Goal: Task Accomplishment & Management: Use online tool/utility

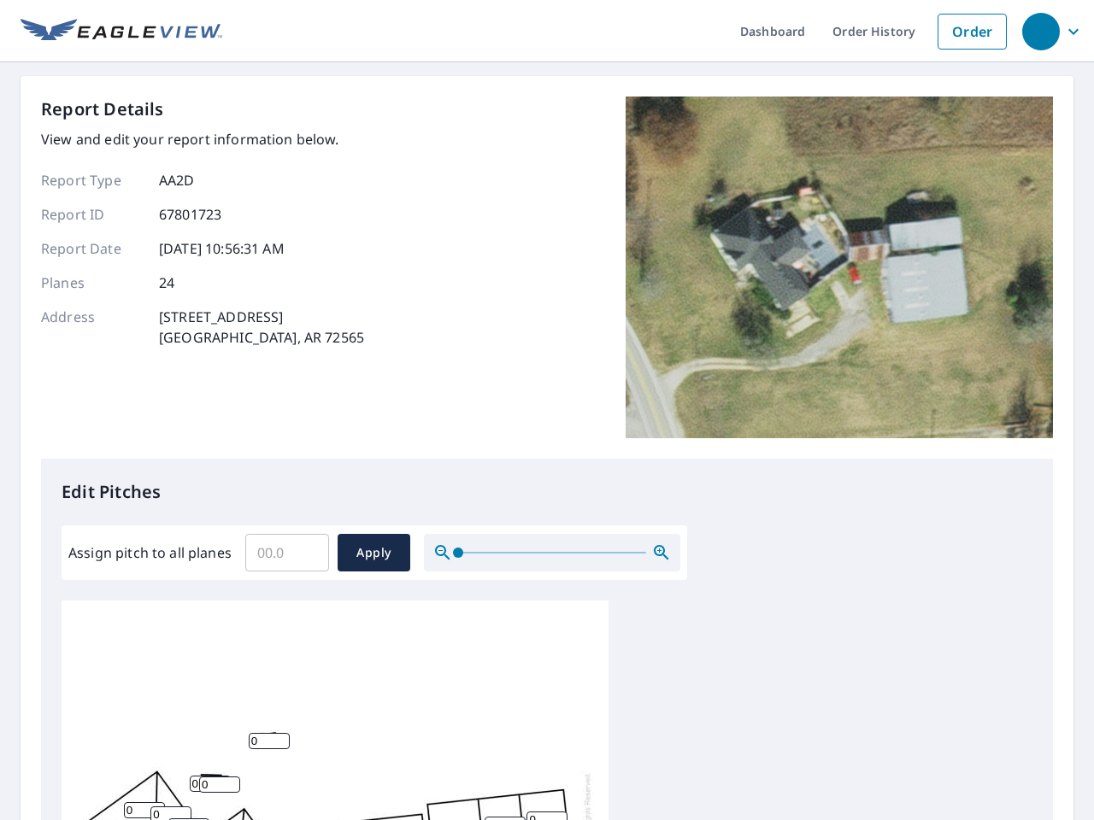
click at [547, 410] on div "Report Details View and edit your report information below. Report Type AA2D Re…" at bounding box center [547, 278] width 1012 height 362
click at [1040, 31] on div "button" at bounding box center [1041, 32] width 38 height 38
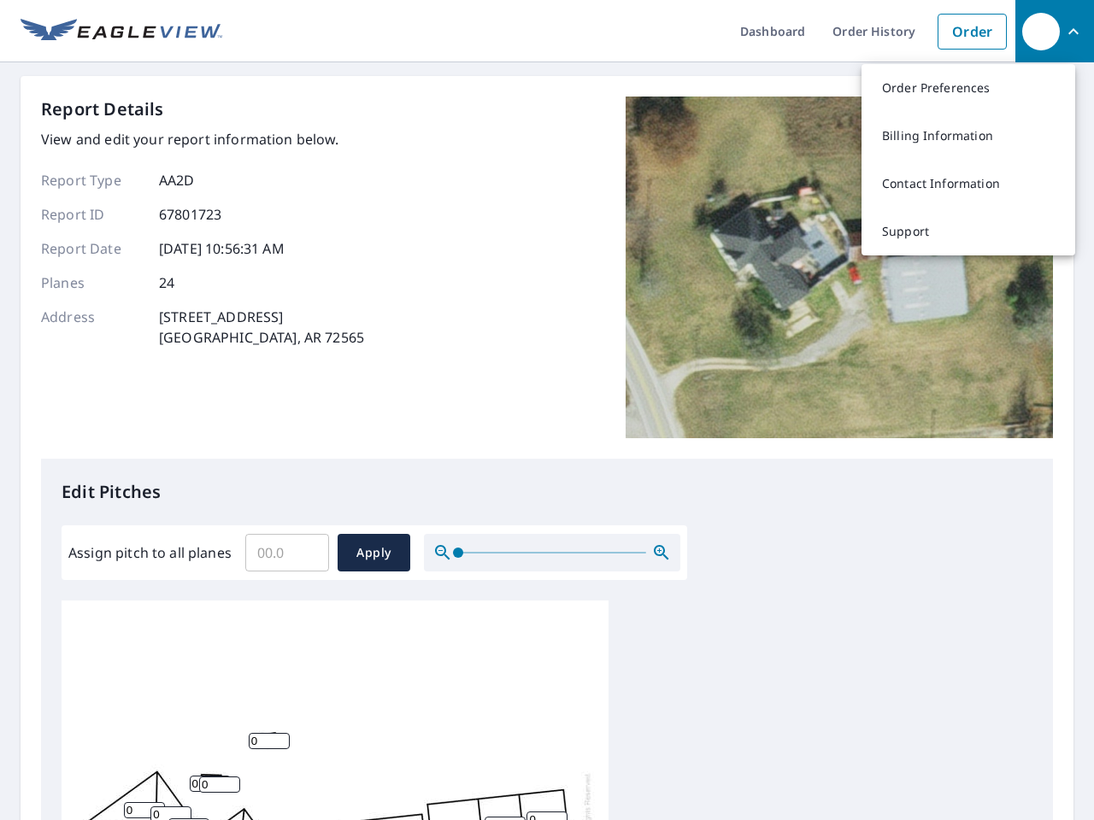
click at [287, 553] on input "Assign pitch to all planes" at bounding box center [287, 553] width 84 height 48
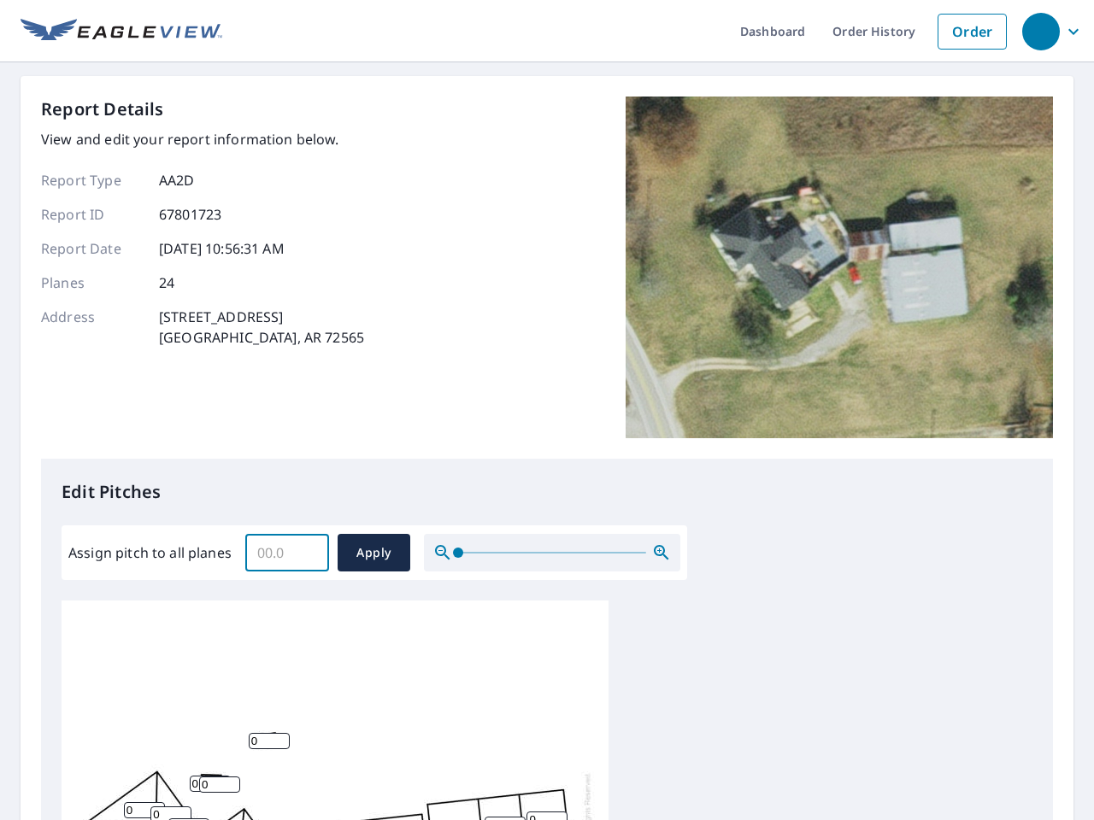
click at [373, 553] on span "Apply" at bounding box center [373, 553] width 45 height 21
click at [661, 553] on icon "button" at bounding box center [661, 553] width 21 height 21
